Goal: Task Accomplishment & Management: Manage account settings

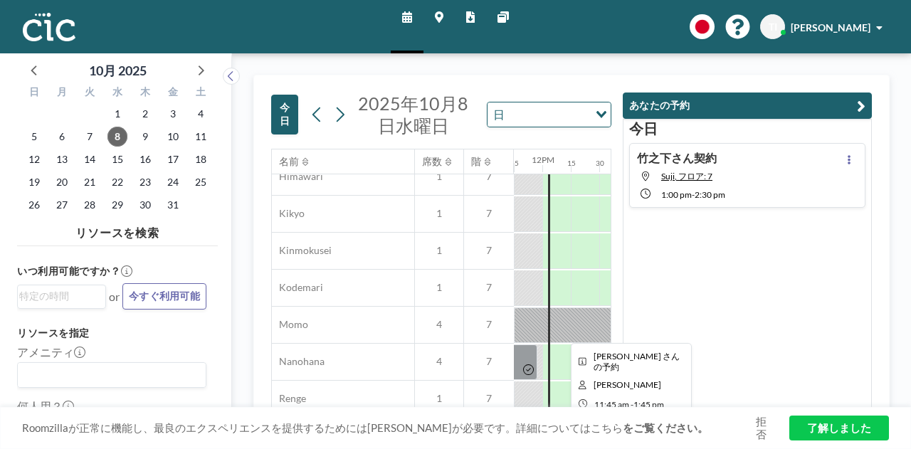
scroll to position [356, 1339]
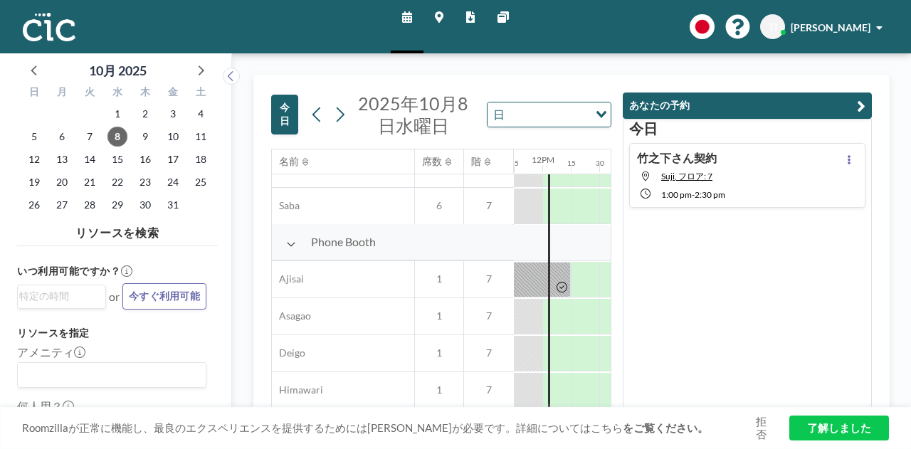
click at [857, 112] on icon "button" at bounding box center [861, 106] width 9 height 17
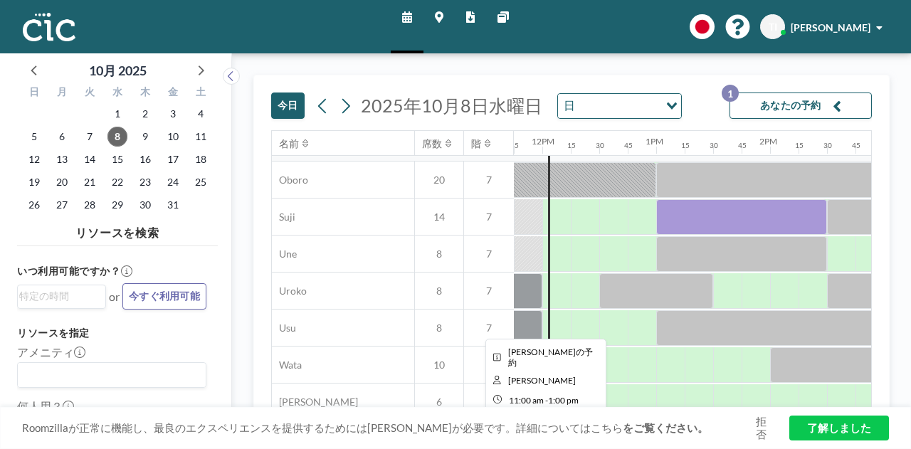
scroll to position [1068, 1339]
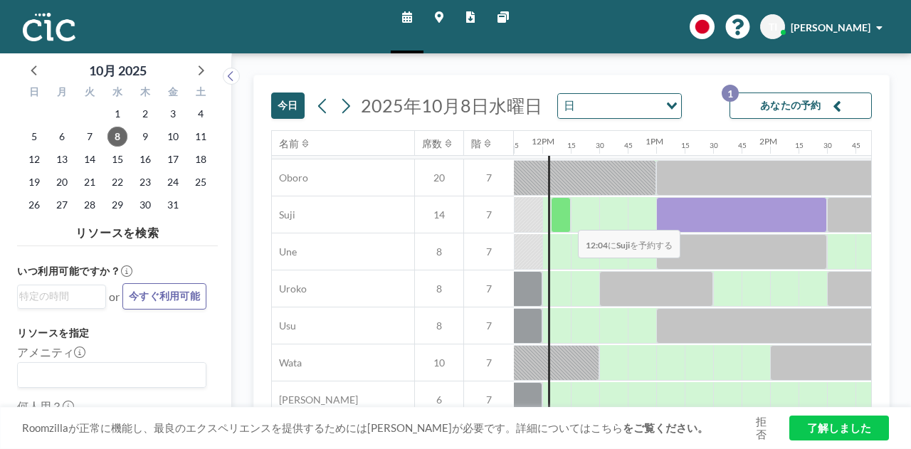
click at [567, 219] on div at bounding box center [561, 215] width 20 height 36
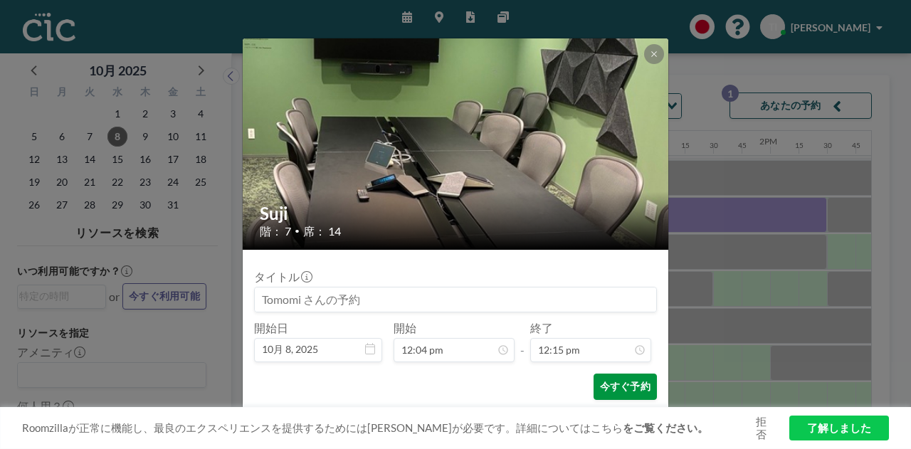
click at [615, 374] on button "今すぐ予約" at bounding box center [625, 387] width 63 height 26
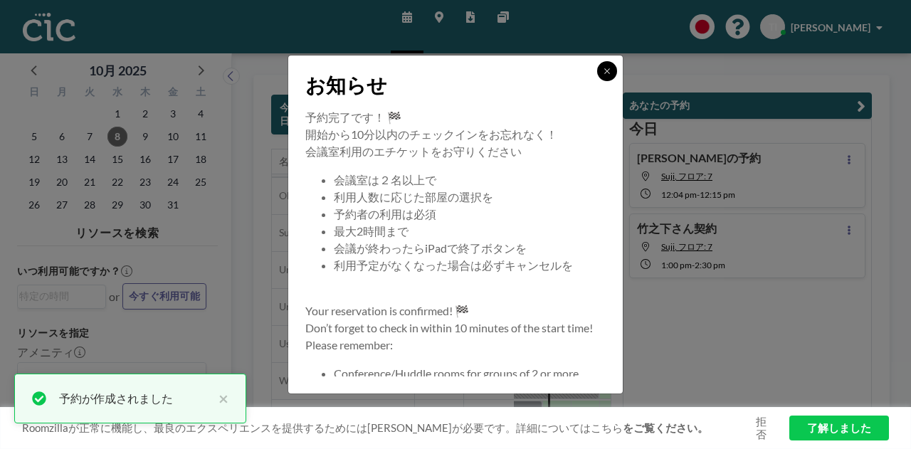
click at [607, 76] on button at bounding box center [607, 71] width 20 height 20
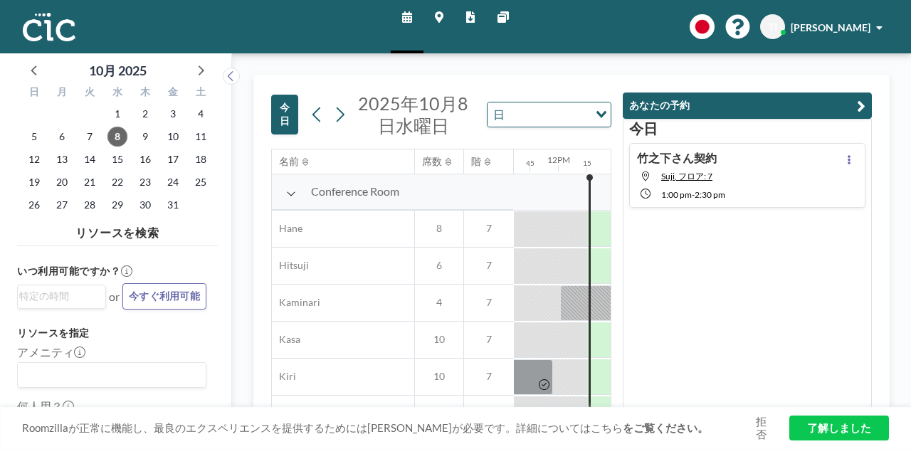
scroll to position [0, 1339]
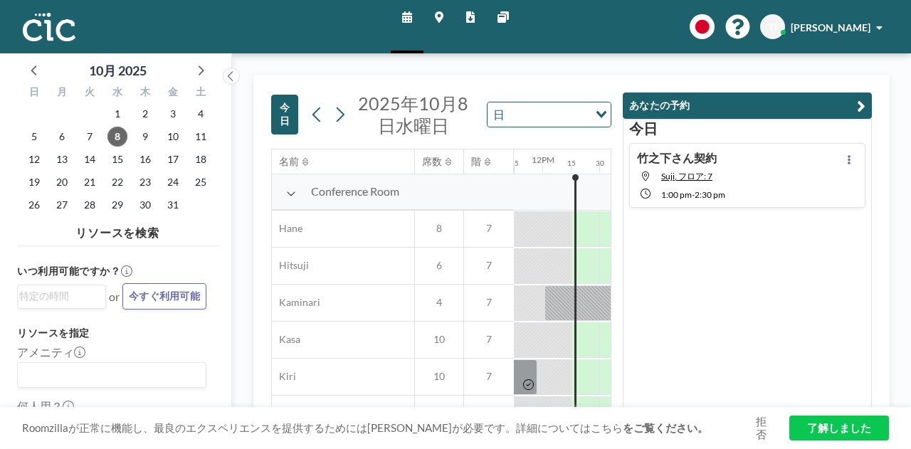
click at [4, 236] on aside "10月 2025 日 月 火 水 木 金 土 28 29 30 1 2 3 4 5 6 7 8 9 10 11 12 13 14 15 16 17 18 19…" at bounding box center [110, 251] width 221 height 396
click at [796, 187] on div "竹之下さん契約 Suji, フロア: 7 1:00 PM - 2:30 PM" at bounding box center [747, 175] width 236 height 65
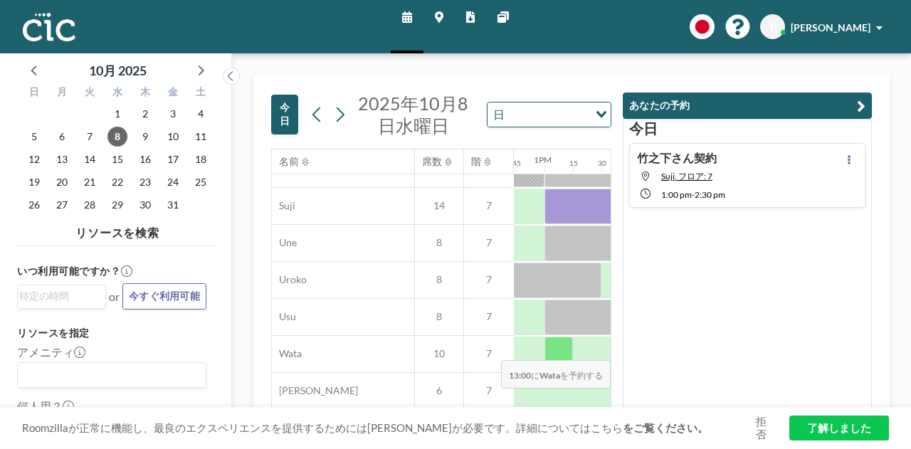
scroll to position [1101, 1452]
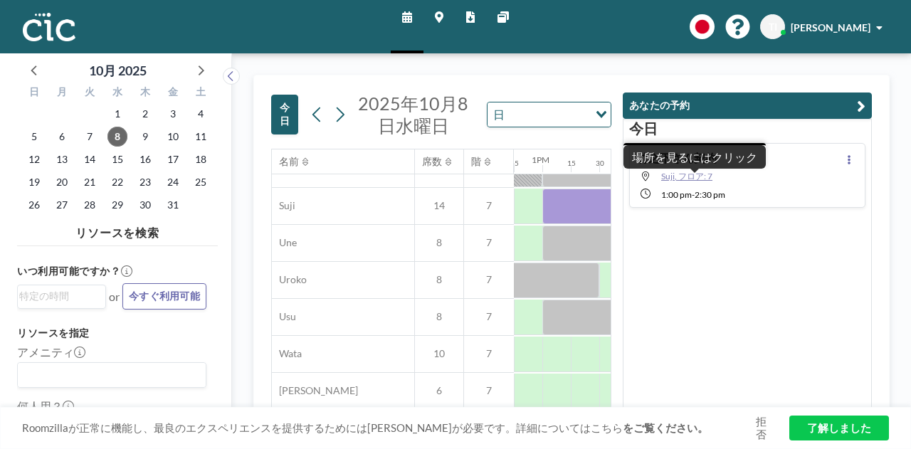
click at [698, 179] on span "Suji, フロア: 7" at bounding box center [686, 176] width 51 height 11
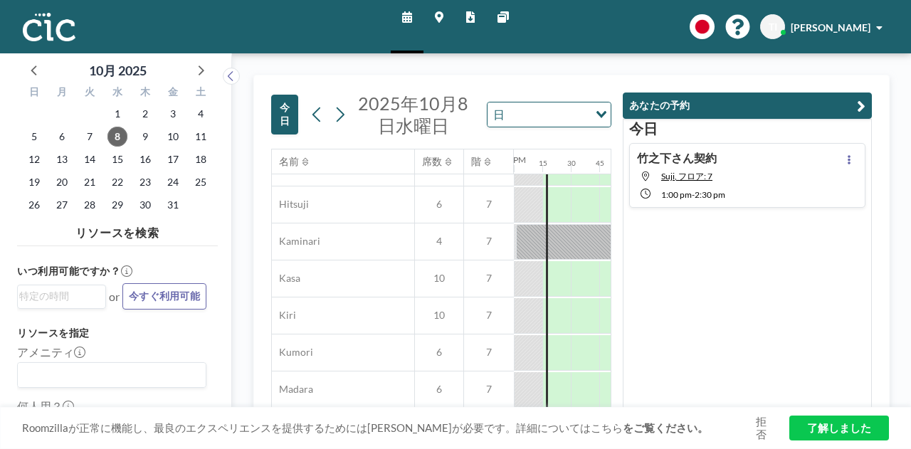
scroll to position [0, 1367]
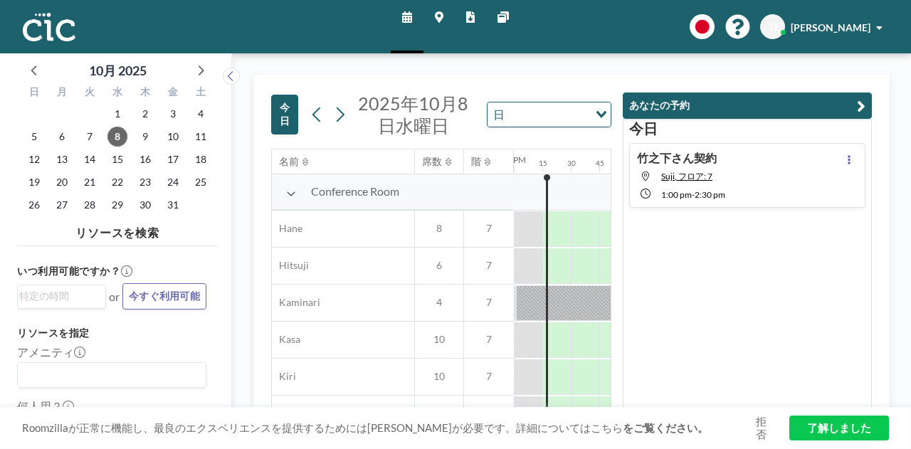
click at [768, 110] on button "あなたの予約" at bounding box center [747, 106] width 249 height 26
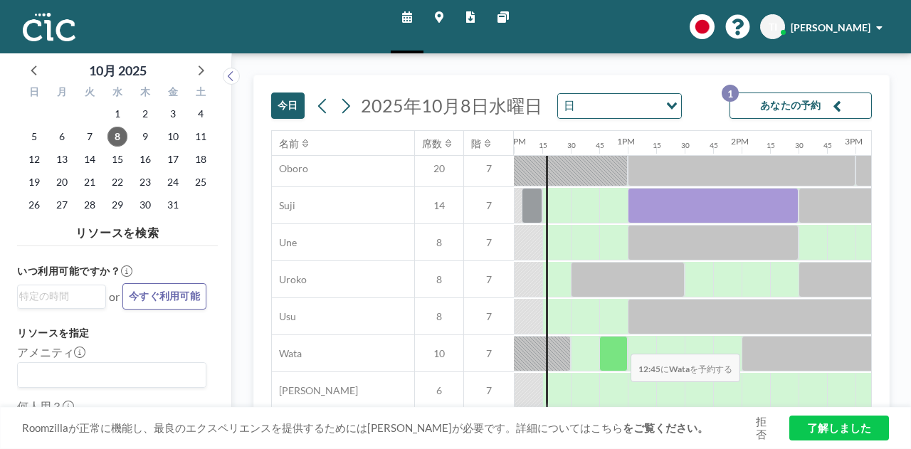
scroll to position [940, 1367]
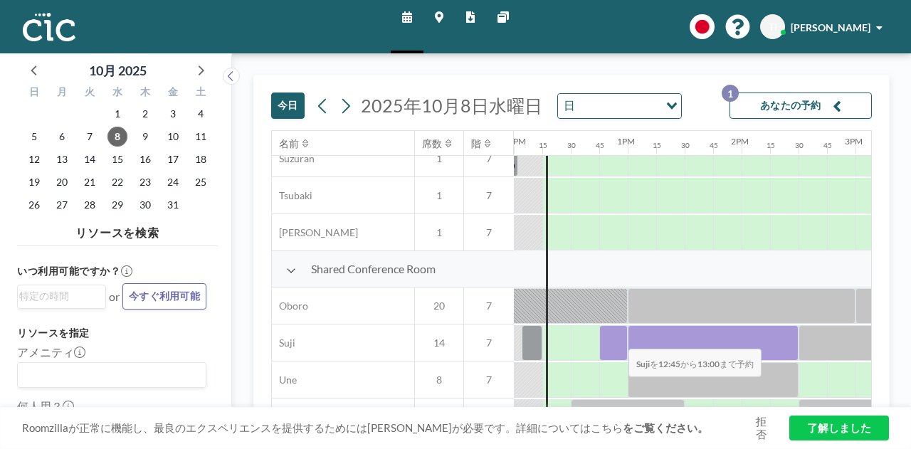
click at [617, 338] on div at bounding box center [613, 343] width 28 height 36
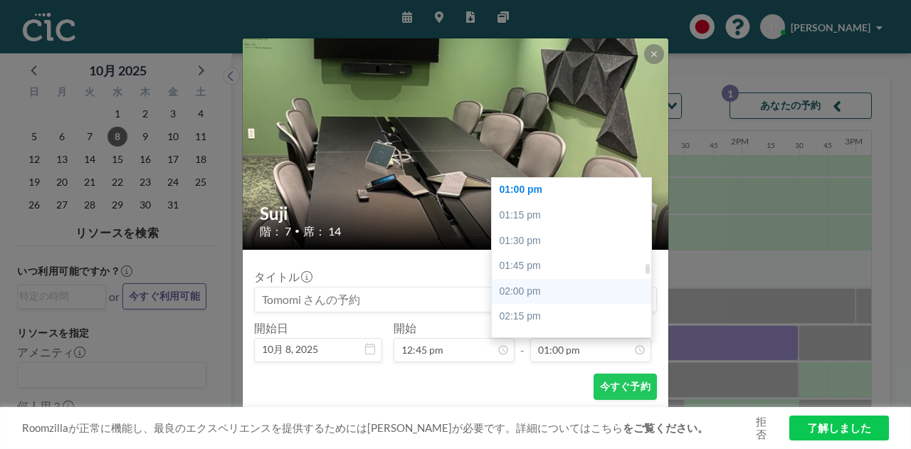
scroll to position [1460, 0]
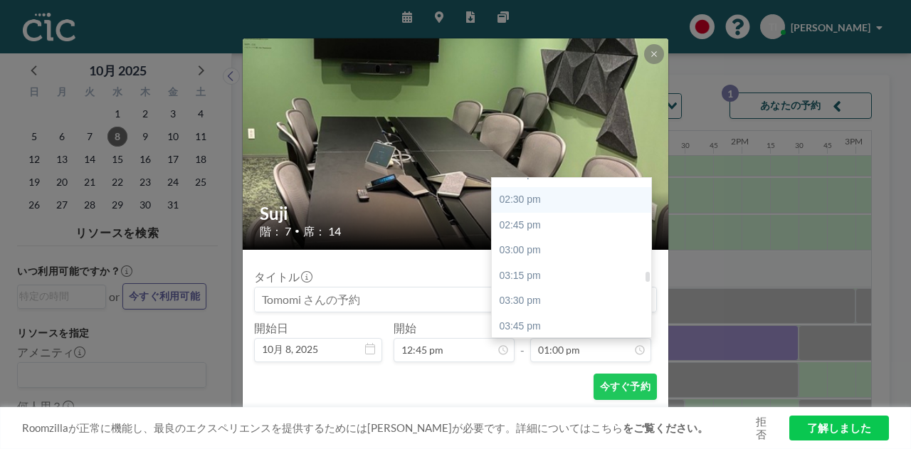
click at [535, 195] on div "02:30 pm" at bounding box center [575, 200] width 167 height 26
type input "02:30 pm"
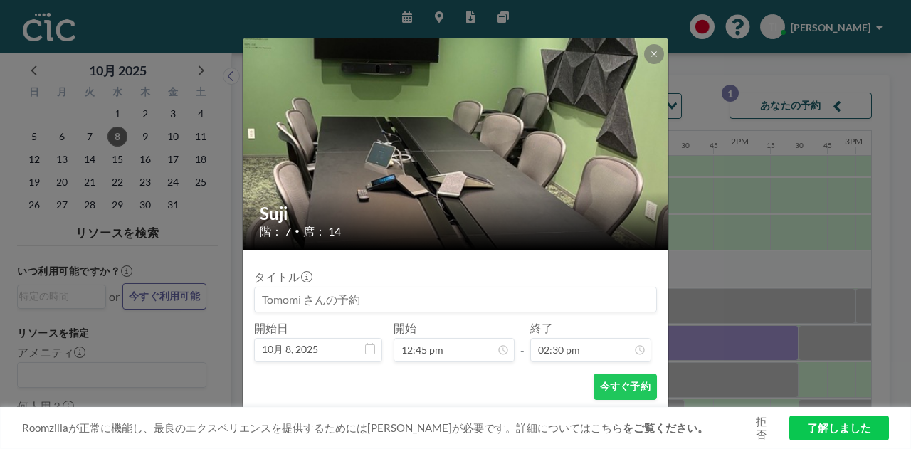
scroll to position [1470, 0]
click at [619, 385] on button "今すぐ予約" at bounding box center [625, 387] width 63 height 26
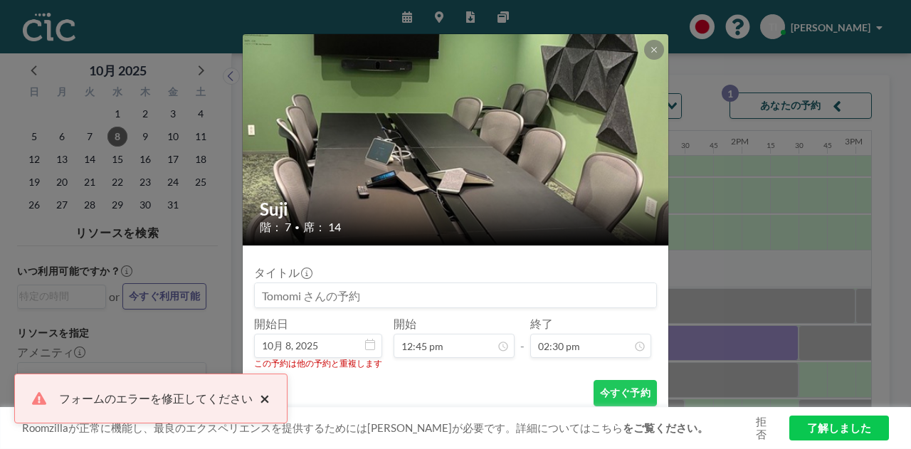
click at [258, 406] on button "×" at bounding box center [261, 398] width 17 height 17
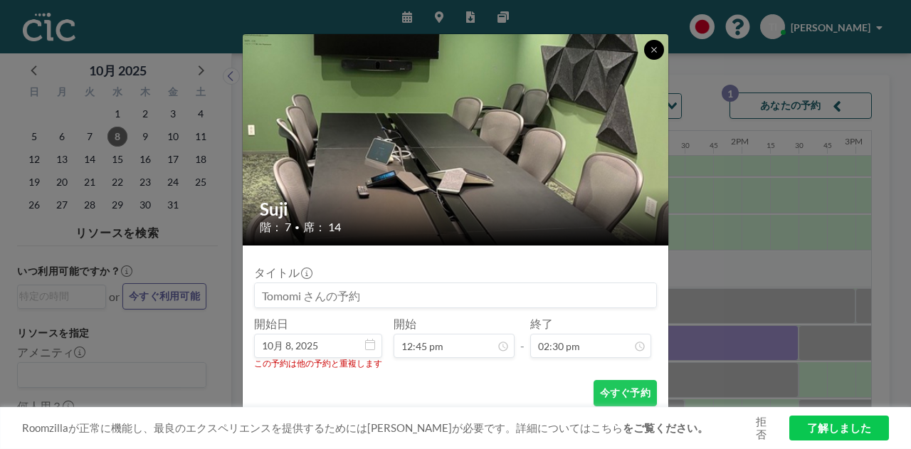
click at [646, 51] on button at bounding box center [654, 50] width 20 height 20
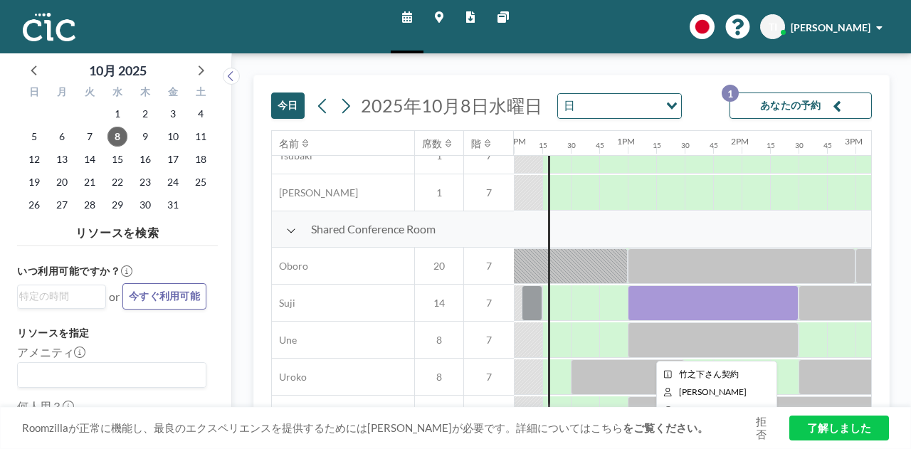
scroll to position [1011, 1367]
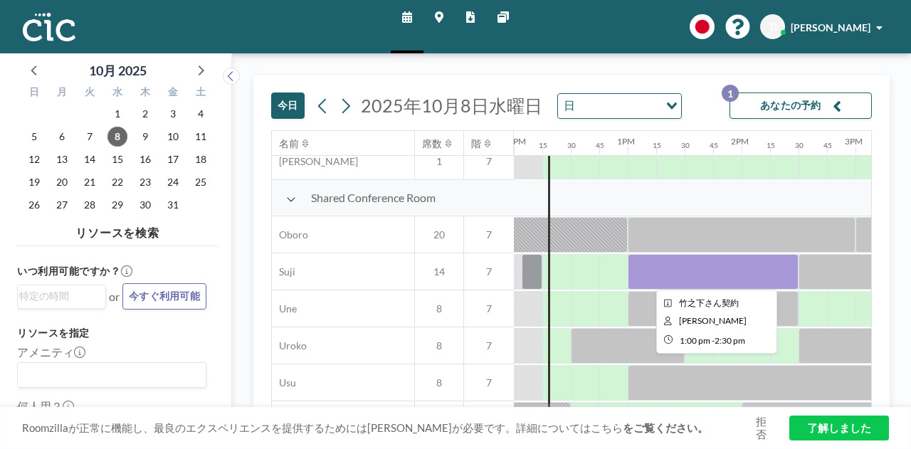
click at [655, 270] on div at bounding box center [713, 272] width 171 height 36
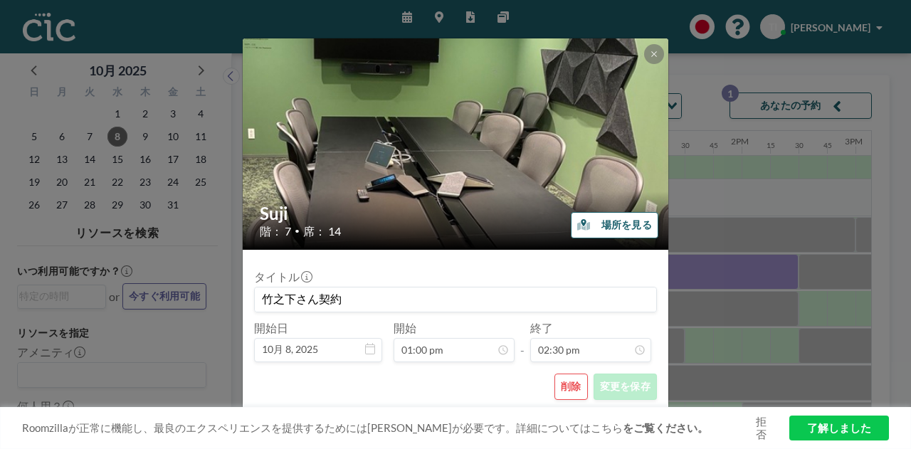
scroll to position [1470, 0]
click at [570, 396] on button "削除" at bounding box center [571, 387] width 33 height 26
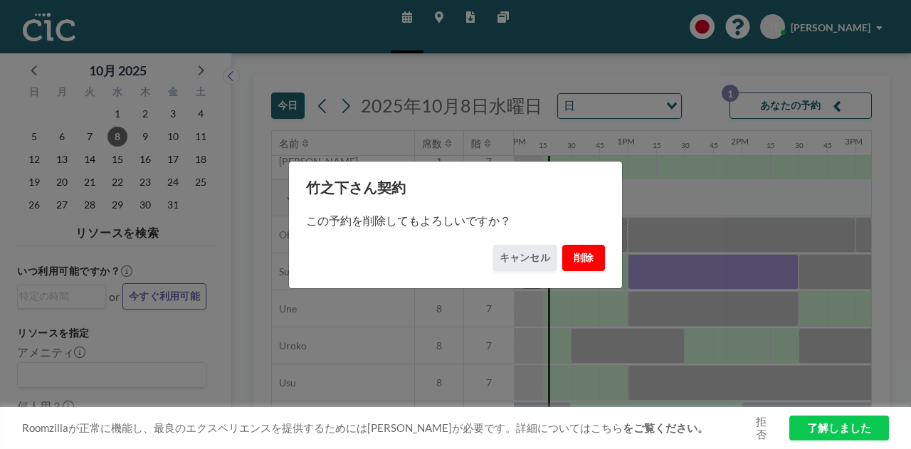
click at [576, 260] on button "削除" at bounding box center [583, 258] width 43 height 26
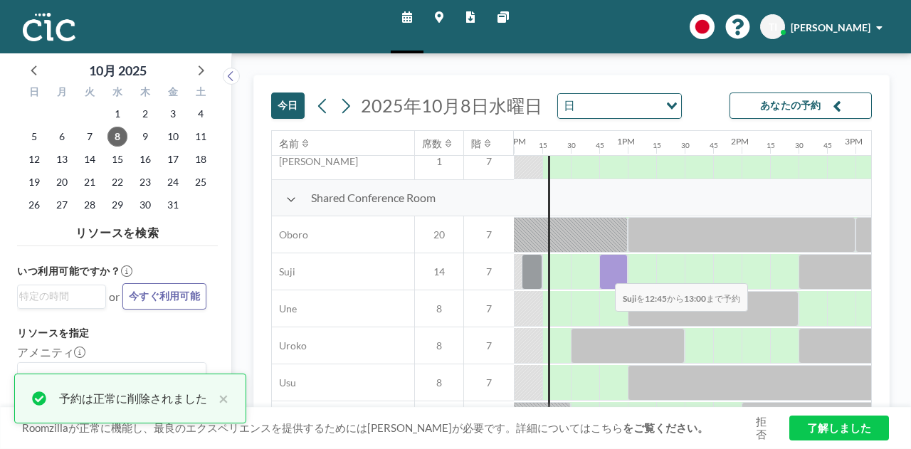
click at [604, 273] on div at bounding box center [613, 272] width 28 height 36
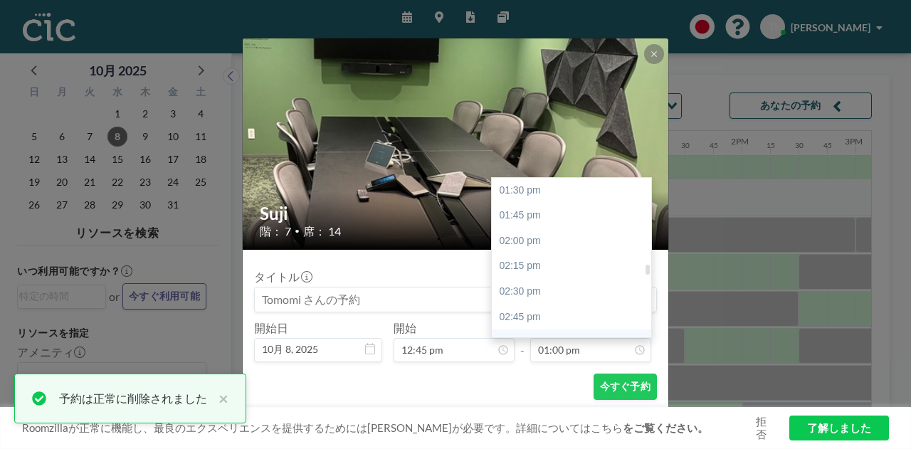
scroll to position [1389, 0]
click at [533, 270] on div "02:30 pm" at bounding box center [575, 271] width 167 height 26
type input "02:30 pm"
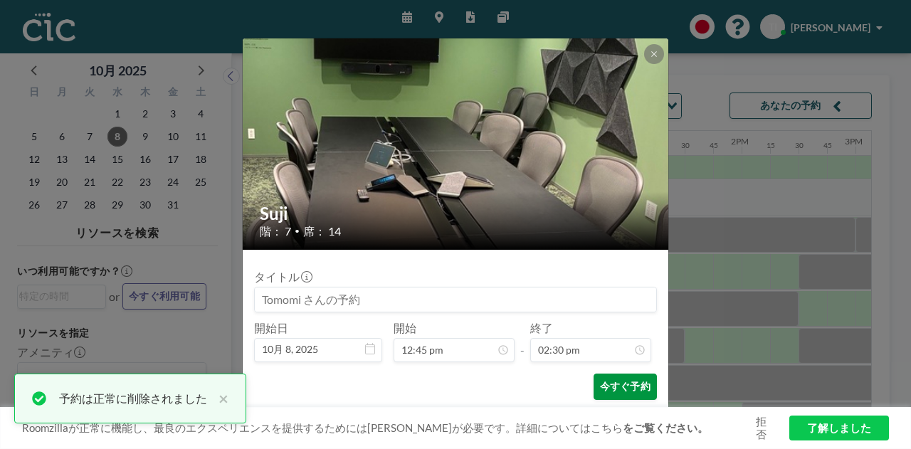
scroll to position [1470, 0]
click at [604, 379] on button "今すぐ予約" at bounding box center [625, 387] width 63 height 26
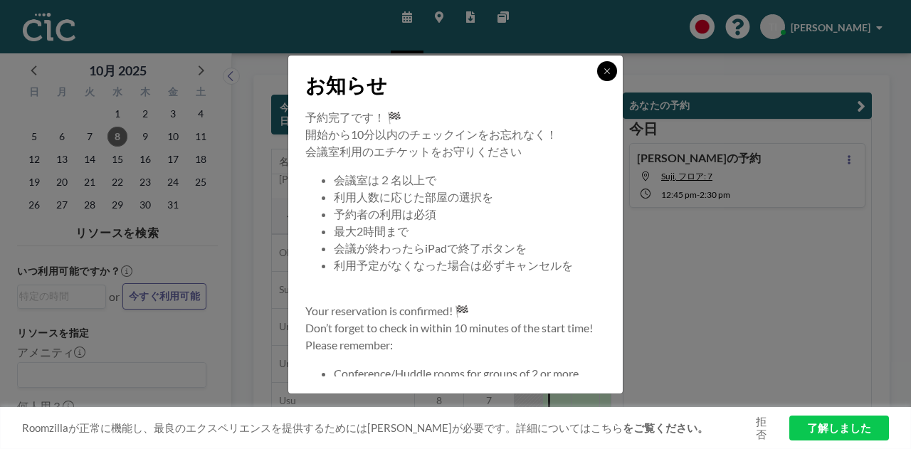
click at [603, 74] on icon at bounding box center [607, 71] width 9 height 9
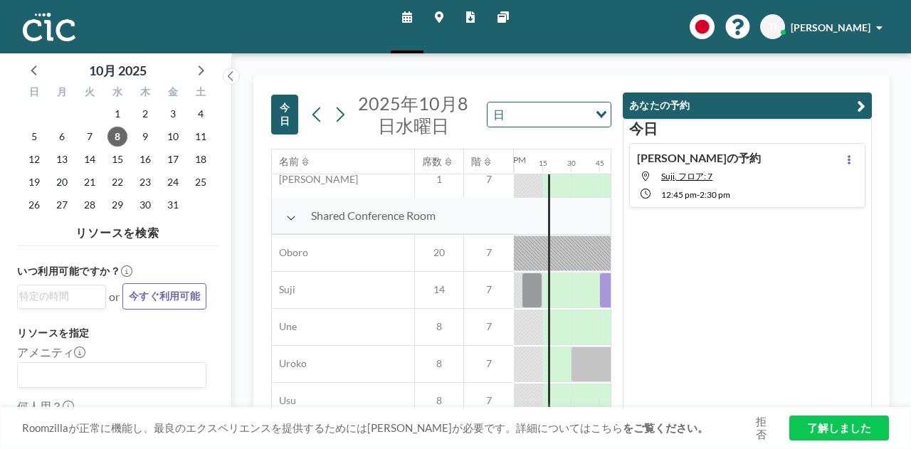
click at [864, 105] on icon "button" at bounding box center [861, 106] width 9 height 17
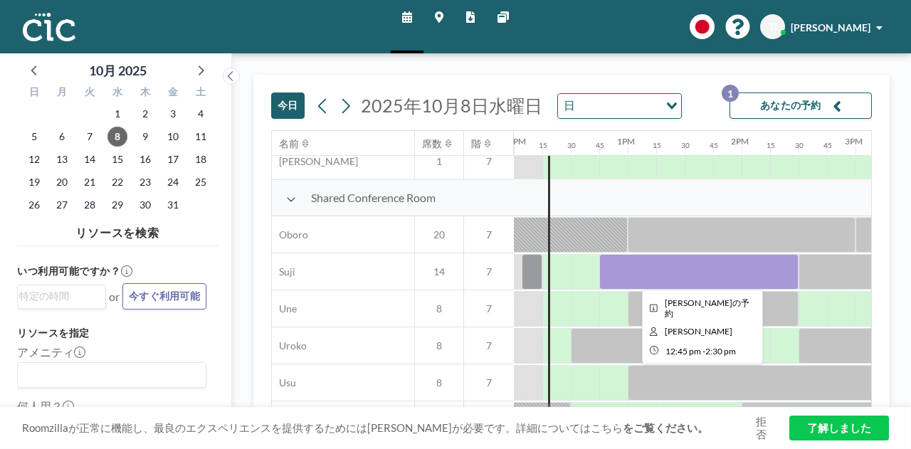
click at [637, 270] on div at bounding box center [698, 272] width 199 height 36
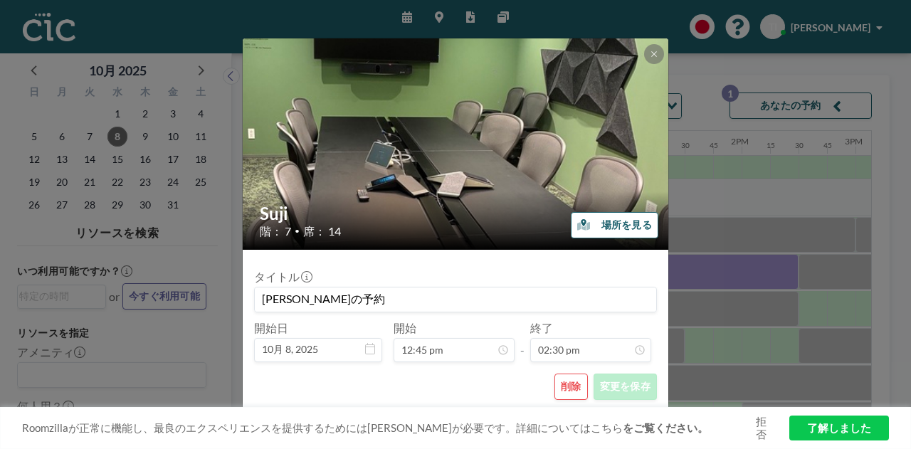
click at [790, 108] on div "[PERSON_NAME] 階： 7 • 席： 14 場所を見る タイトル [PERSON_NAME]の予約 開始日 10月 8, [DATE] 開始 12:…" at bounding box center [455, 224] width 911 height 449
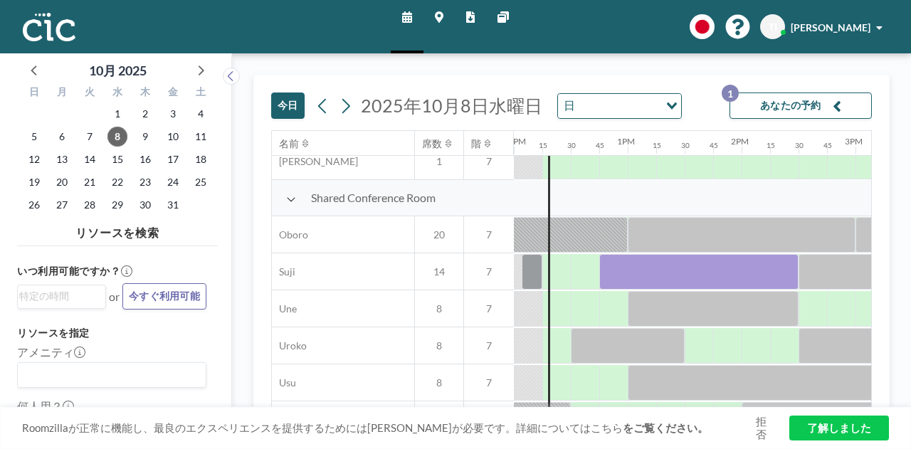
click at [790, 108] on button "あなたの予約 1" at bounding box center [801, 106] width 142 height 26
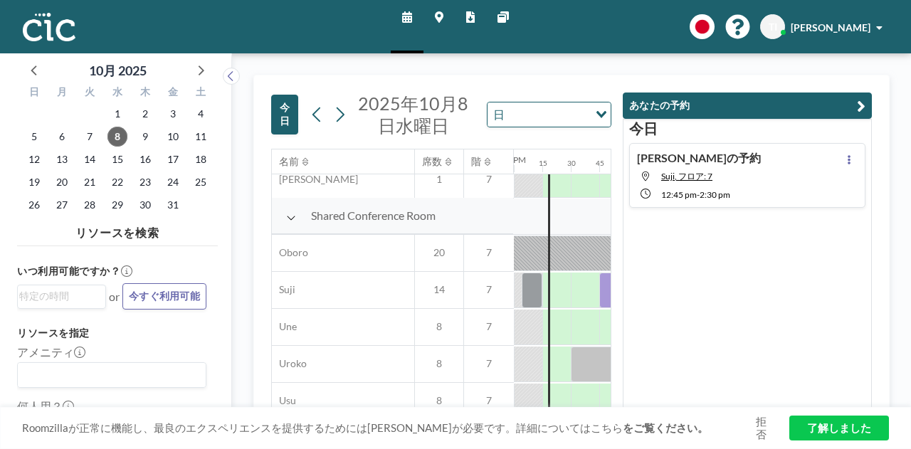
click at [856, 103] on button "あなたの予約" at bounding box center [747, 106] width 249 height 26
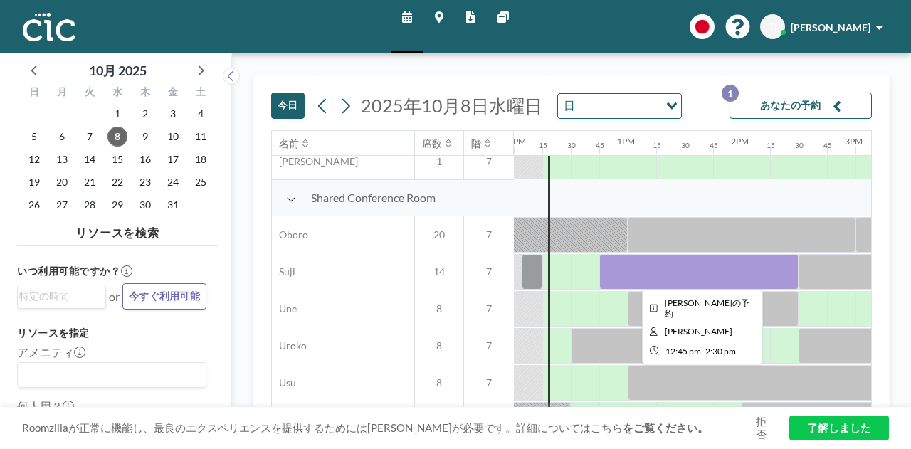
click at [648, 268] on div at bounding box center [698, 272] width 199 height 36
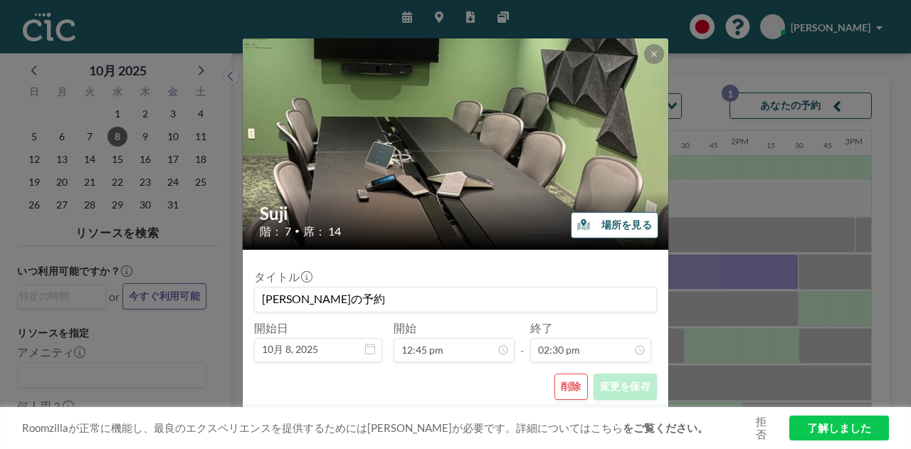
click at [497, 295] on input "[PERSON_NAME]の予約" at bounding box center [456, 300] width 402 height 24
drag, startPoint x: 216, startPoint y: 296, endPoint x: 185, endPoint y: 296, distance: 31.3
click at [185, 296] on div "[PERSON_NAME] 階： 7 • 席： 14 場所を見る タイトル [PERSON_NAME]の予約 開始日 10月 8, [DATE] 開始 12:…" at bounding box center [455, 224] width 911 height 449
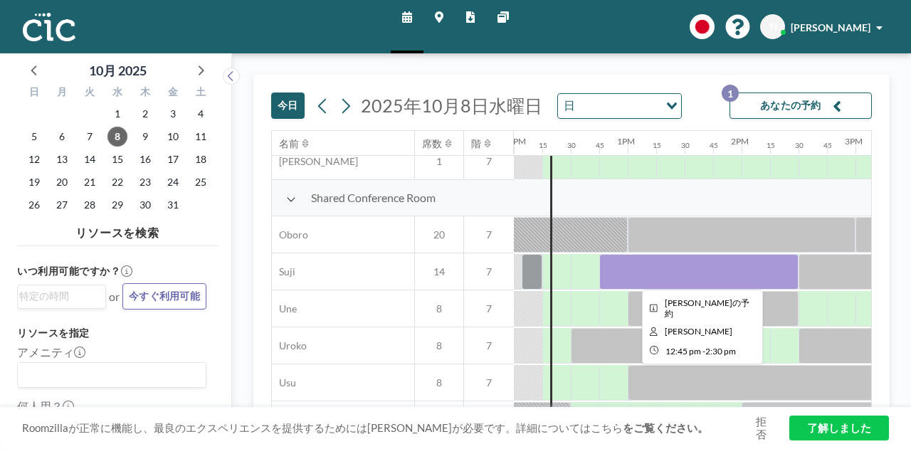
click at [702, 277] on div at bounding box center [698, 272] width 199 height 36
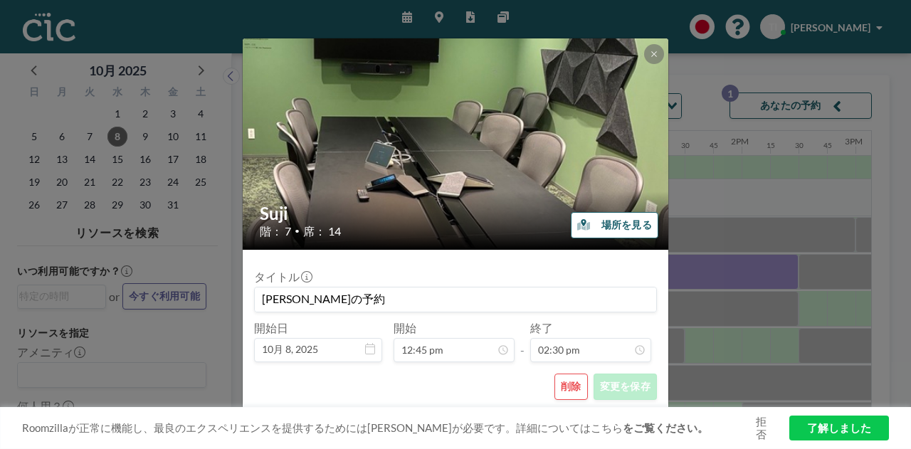
click at [506, 303] on input "[PERSON_NAME]の予約" at bounding box center [456, 300] width 402 height 24
drag, startPoint x: 501, startPoint y: 303, endPoint x: 366, endPoint y: 300, distance: 135.3
click at [366, 300] on input "[PERSON_NAME]の予約" at bounding box center [456, 300] width 402 height 24
type input "T"
type input "t"
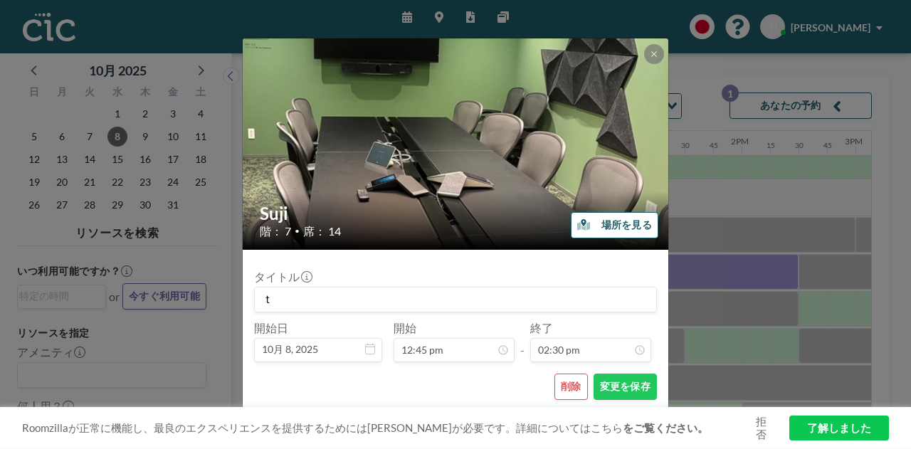
type input "た"
type input "ｙ"
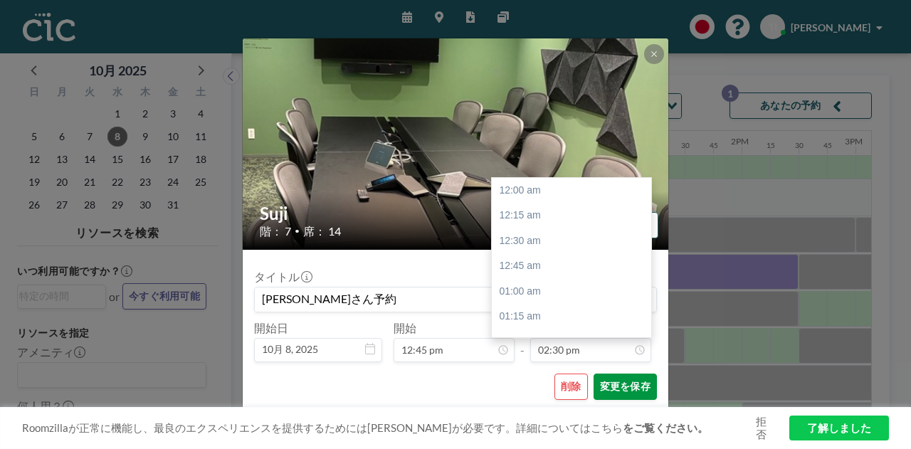
scroll to position [1470, 0]
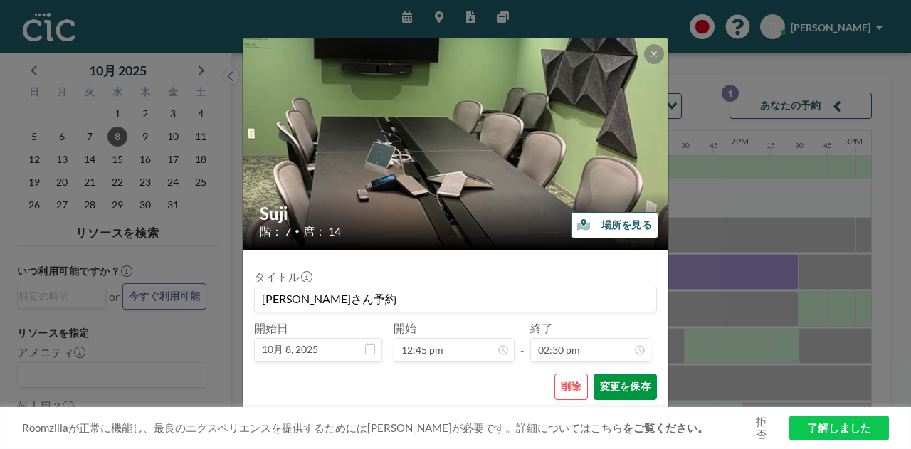
type input "[PERSON_NAME]さん予約"
click at [614, 382] on button "変更を保存" at bounding box center [625, 387] width 63 height 26
